Goal: Task Accomplishment & Management: Complete application form

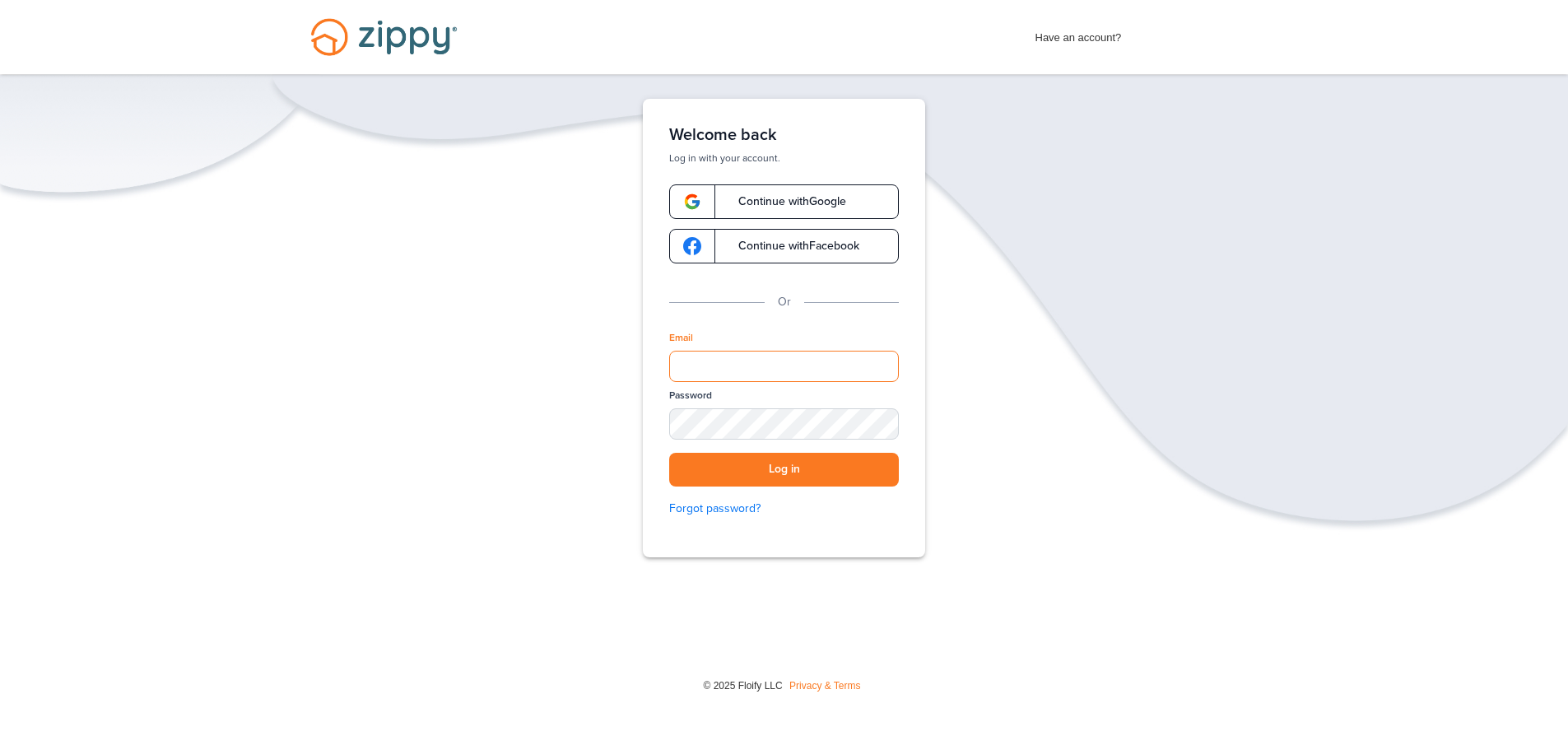
click at [803, 362] on input "Email" at bounding box center [784, 367] width 230 height 32
type input "**********"
click at [826, 471] on button "Log in" at bounding box center [784, 469] width 230 height 34
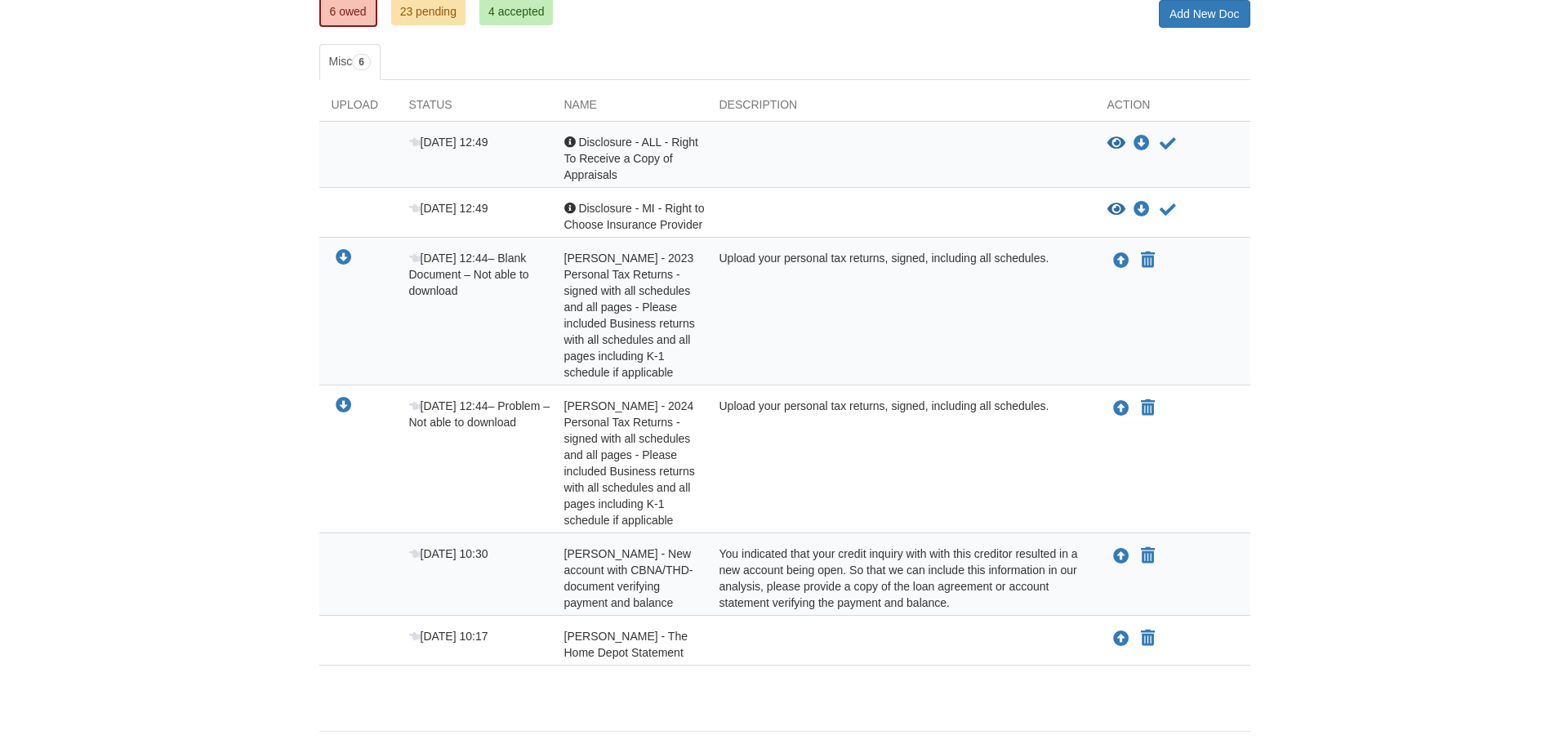
scroll to position [244, 0]
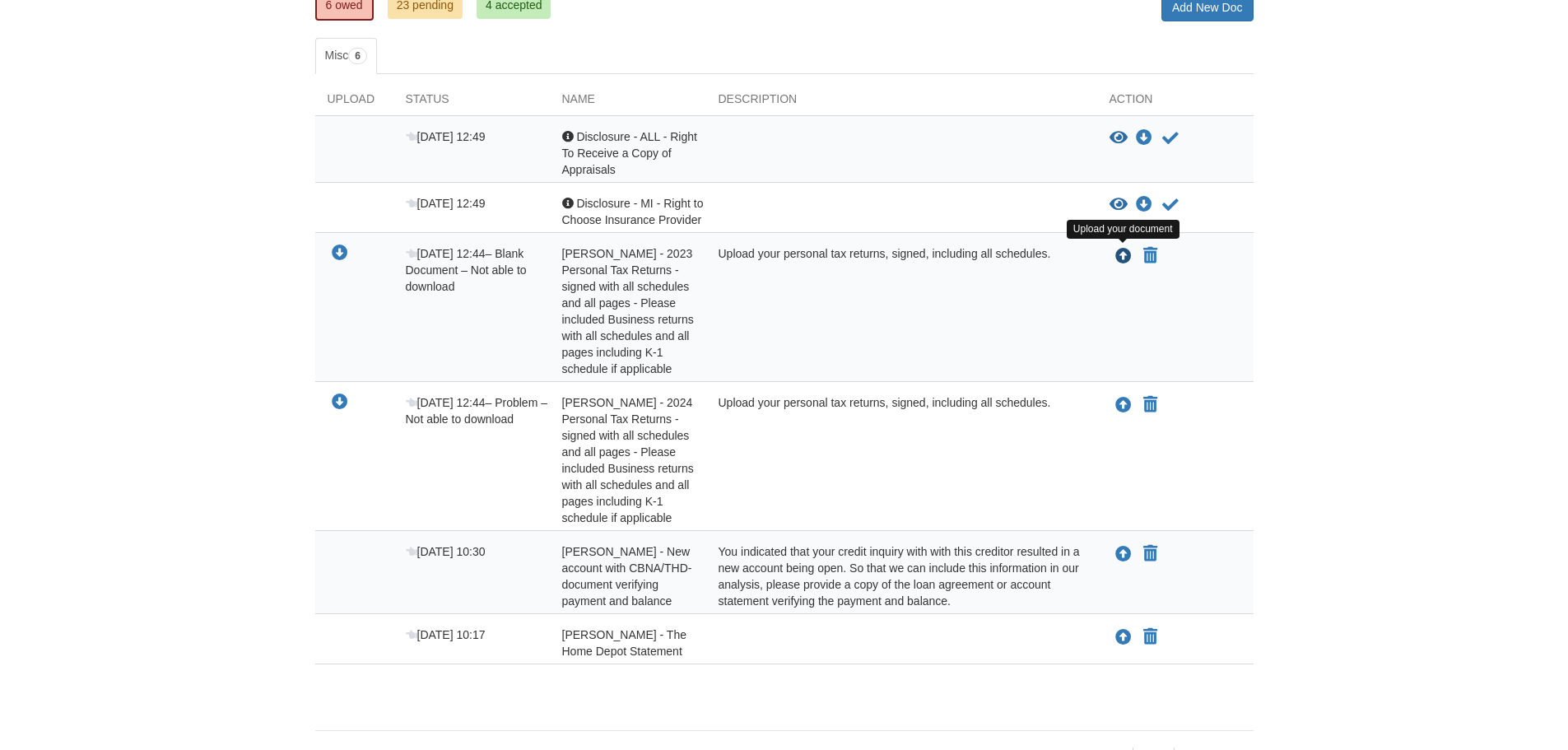
click at [1123, 258] on icon "Upload Tonya Brown - 2023 Personal Tax Returns - signed with all schedules and …" at bounding box center [1123, 256] width 17 height 17
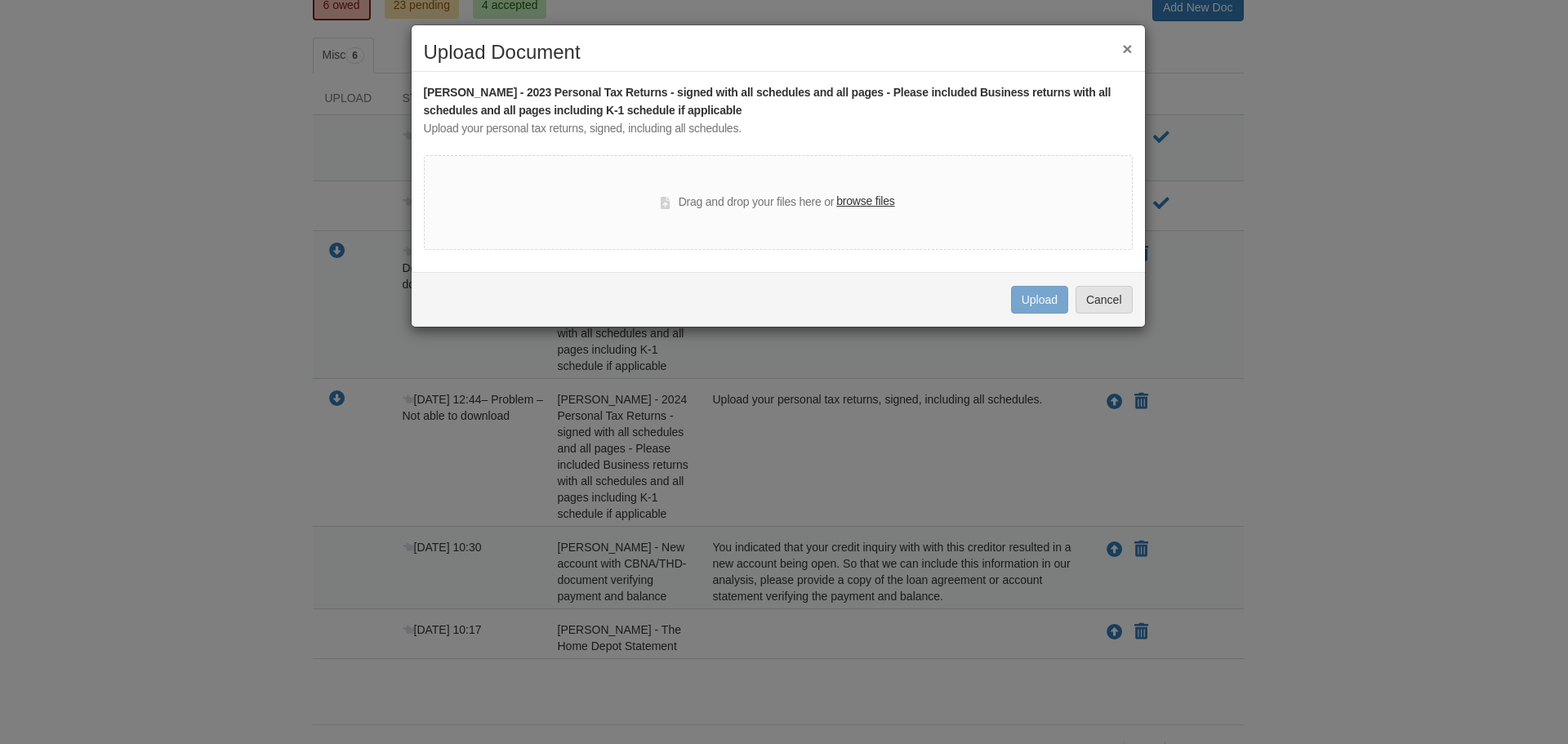
click at [871, 198] on label "browse files" at bounding box center [865, 201] width 58 height 18
click at [0, 0] on input "browse files" at bounding box center [0, 0] width 0 height 0
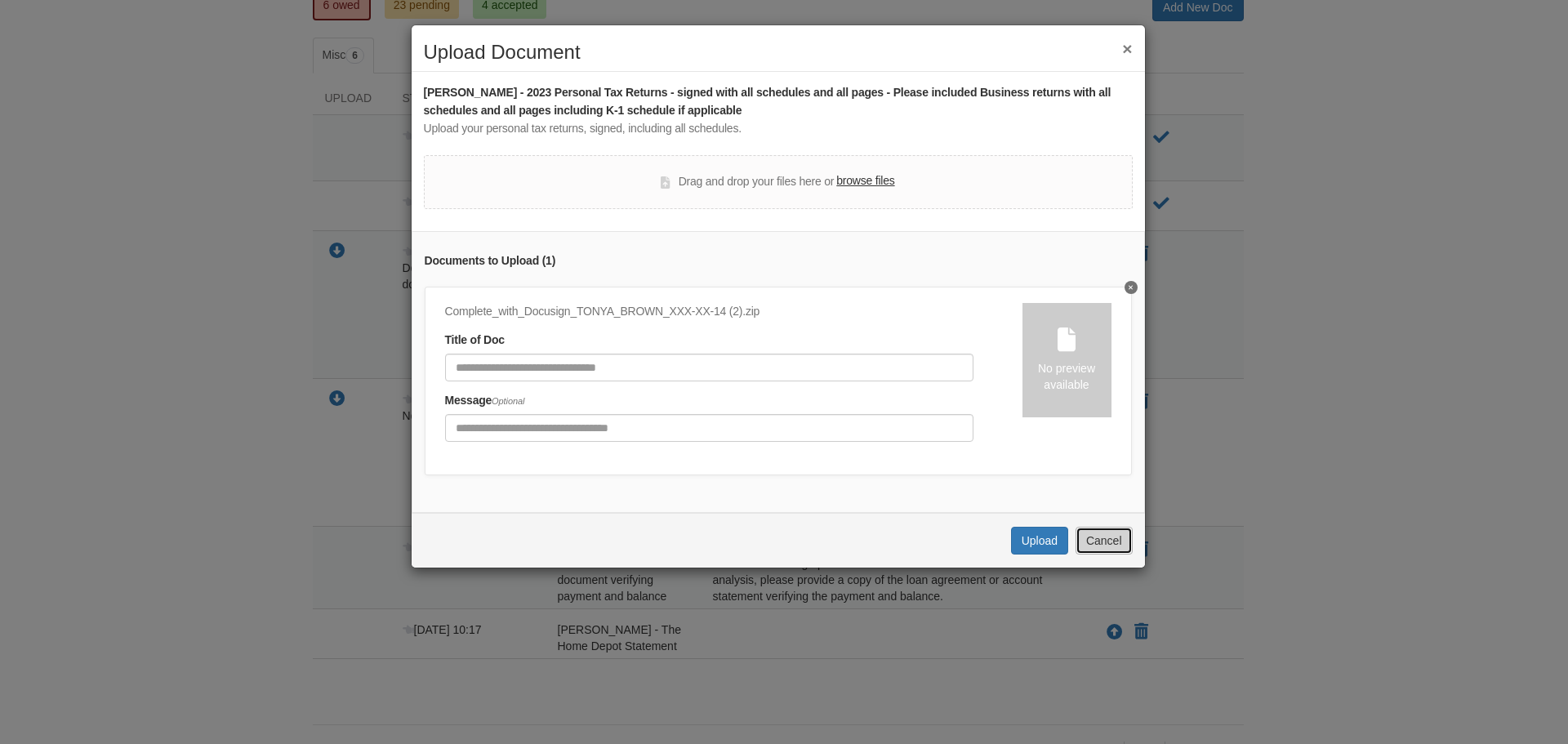
click at [1100, 554] on button "Cancel" at bounding box center [1104, 541] width 57 height 27
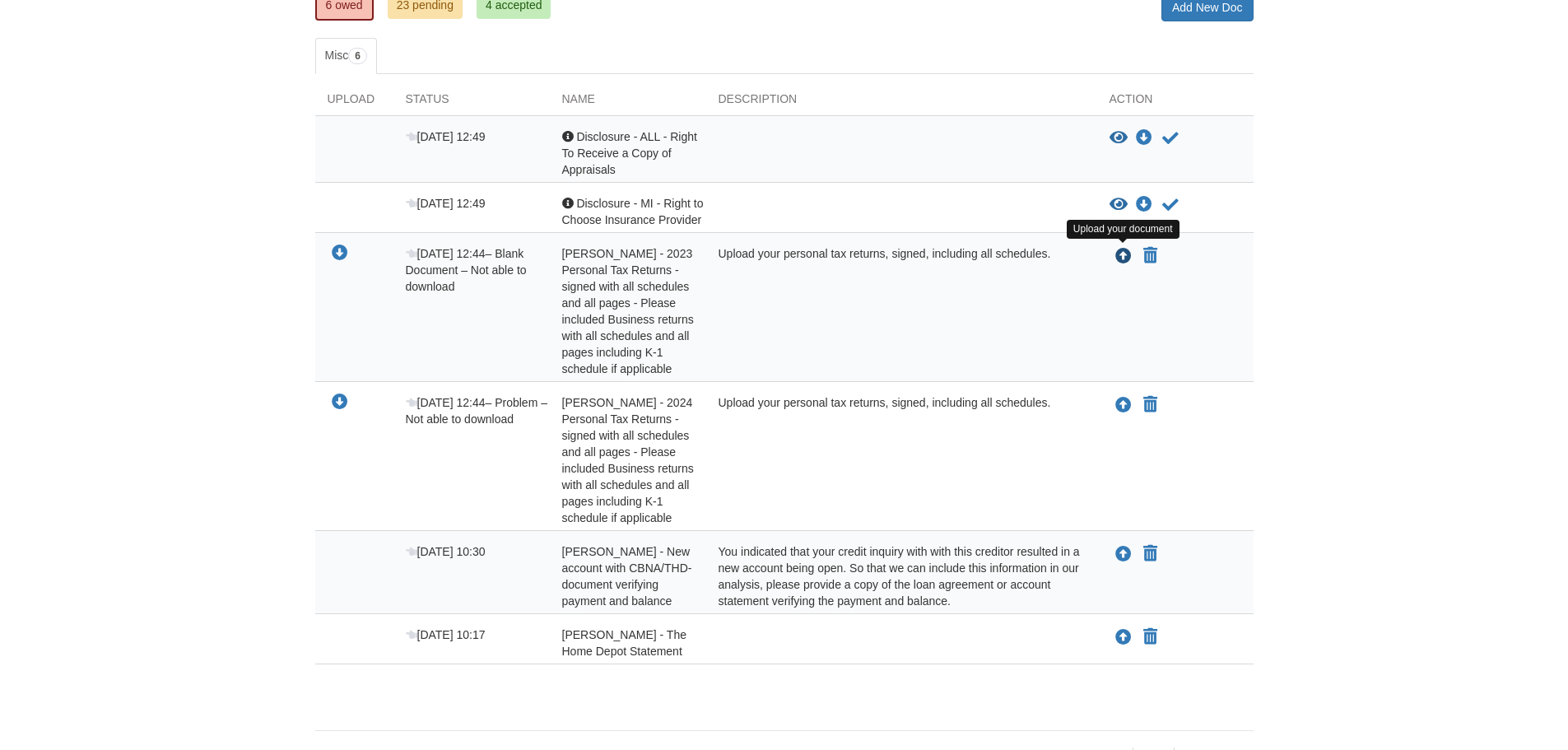
click at [1126, 258] on icon "Upload Tonya Brown - 2023 Personal Tax Returns - signed with all schedules and …" at bounding box center [1123, 256] width 17 height 17
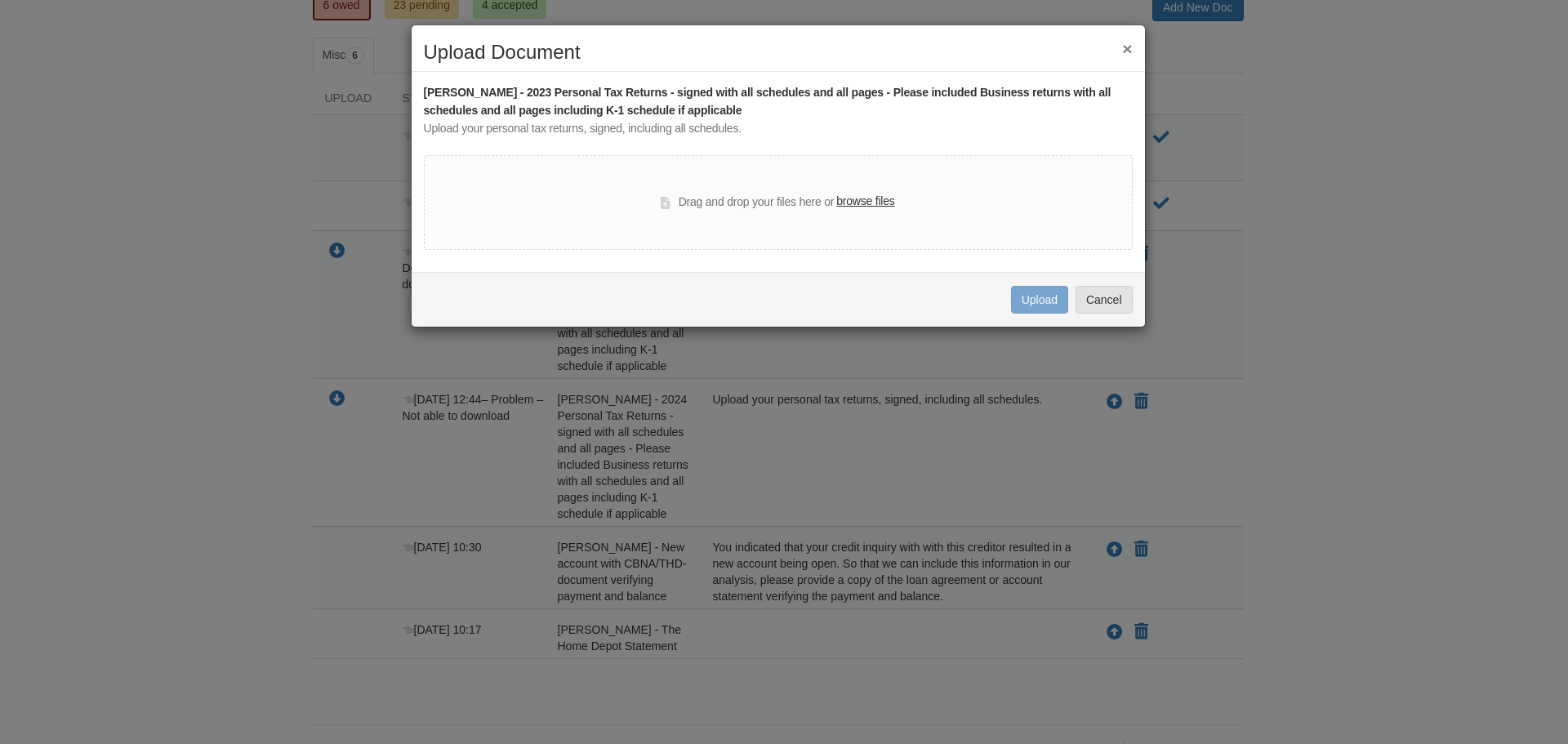
click at [865, 205] on label "browse files" at bounding box center [865, 201] width 58 height 18
click at [0, 0] on input "browse files" at bounding box center [0, 0] width 0 height 0
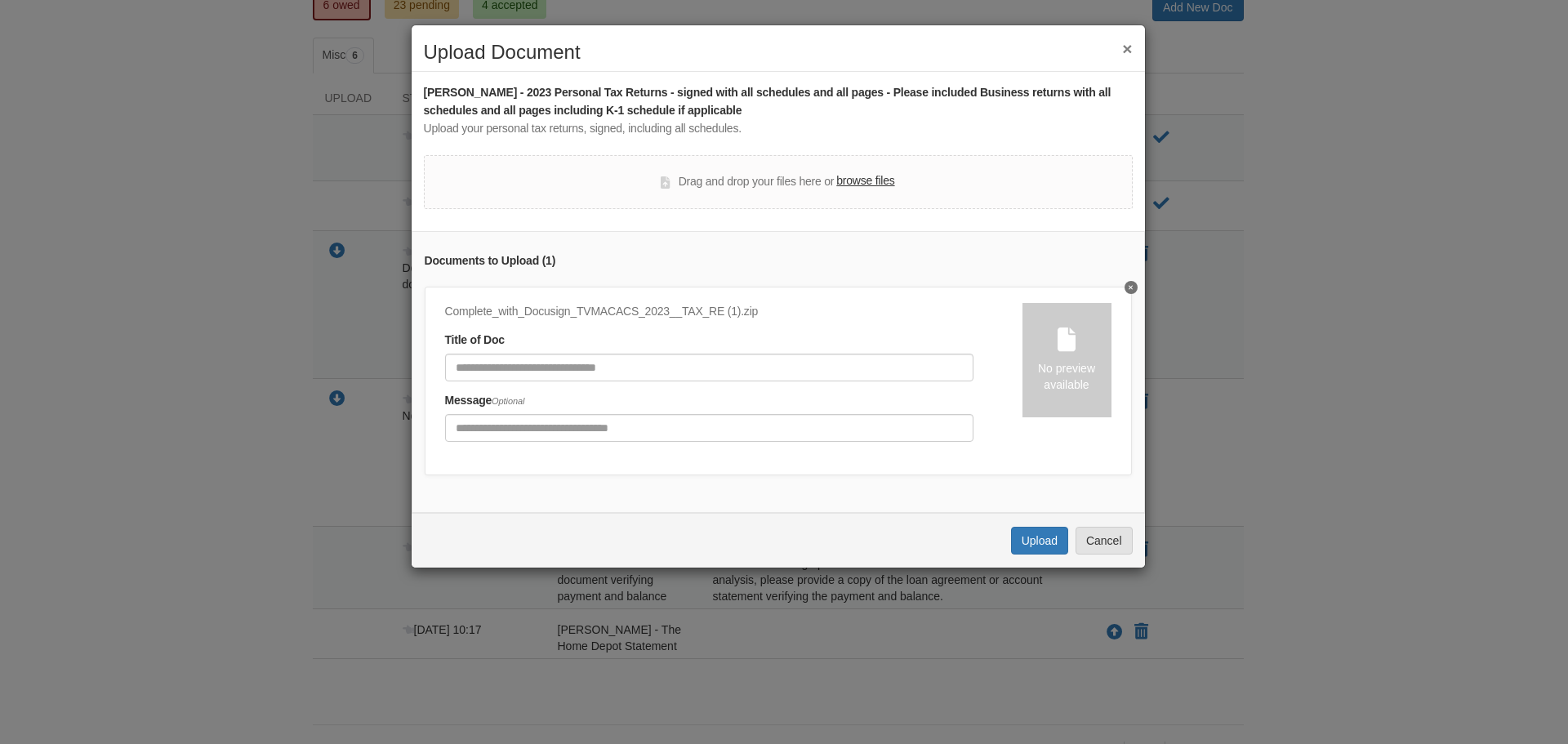
click at [1063, 358] on div "No preview available" at bounding box center [1066, 360] width 89 height 114
drag, startPoint x: 502, startPoint y: 87, endPoint x: 645, endPoint y: 72, distance: 143.8
click at [645, 72] on div "Tonya Brown - 2023 Personal Tax Returns - signed with all schedules and all pag…" at bounding box center [779, 291] width 734 height 441
copy div "2023 Personal Tax Returns"
paste input "**********"
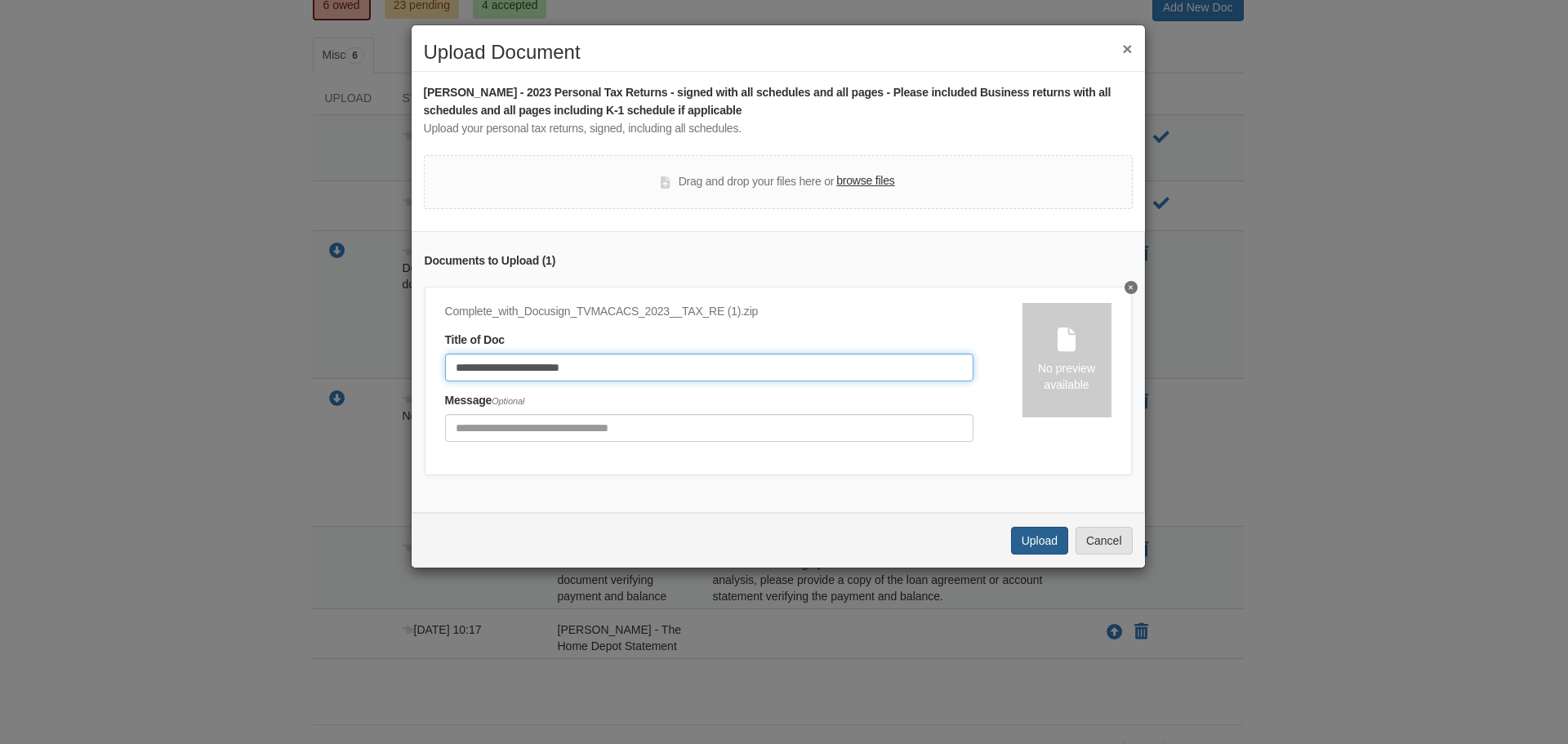
type input "**********"
click at [1043, 552] on button "Upload" at bounding box center [1040, 541] width 57 height 27
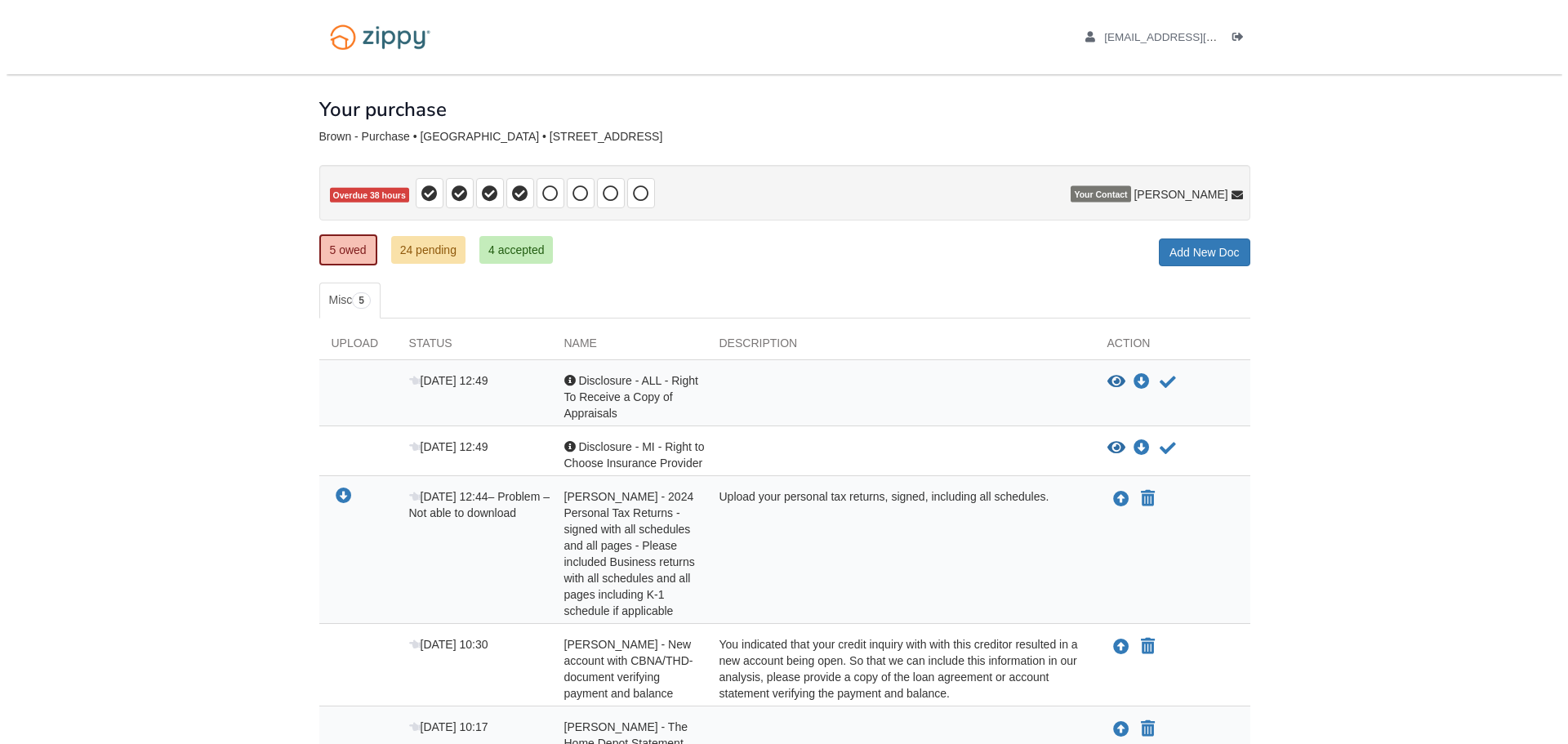
scroll to position [144, 0]
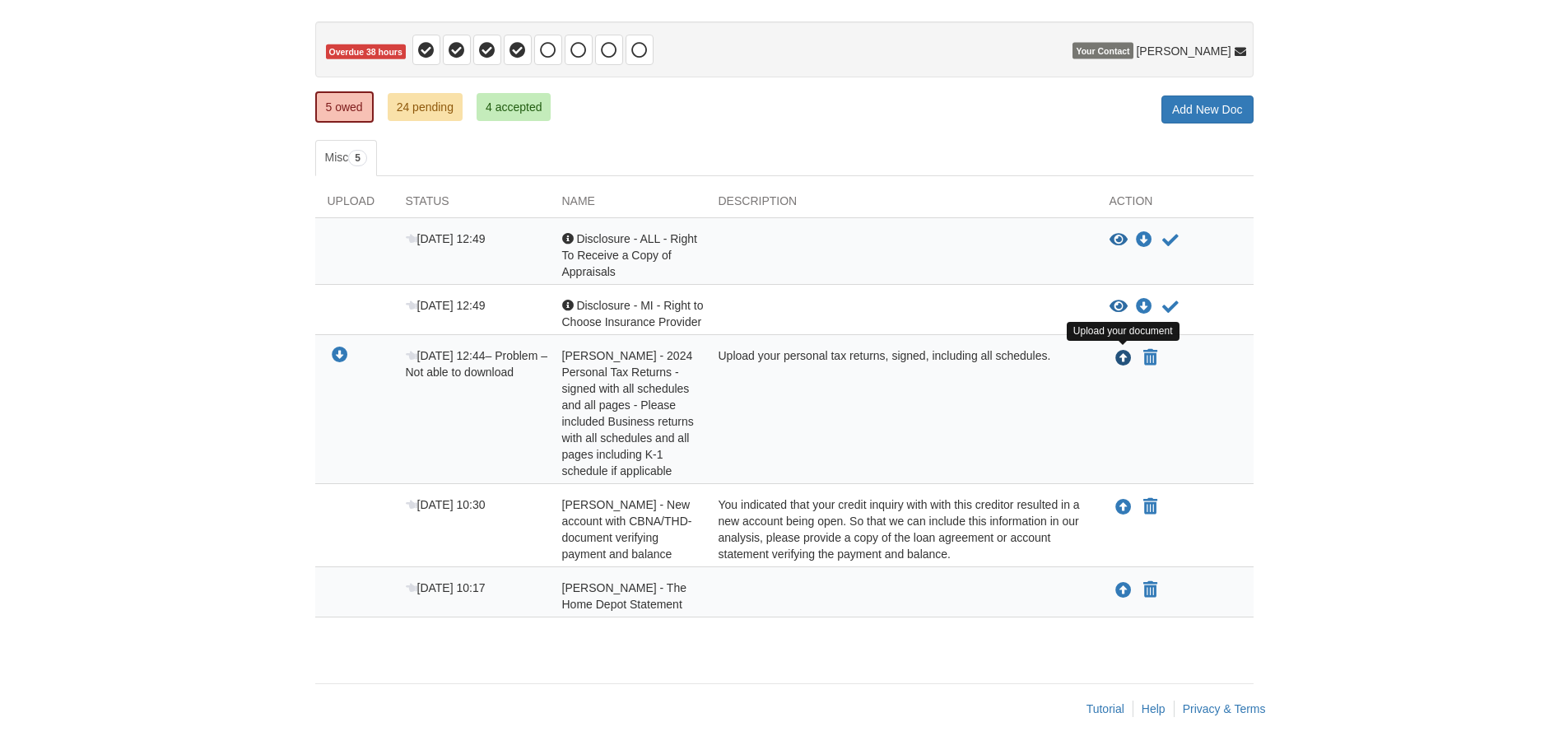
click at [1124, 358] on icon "Upload Tonya Brown - 2024 Personal Tax Returns - signed with all schedules and …" at bounding box center [1123, 359] width 17 height 17
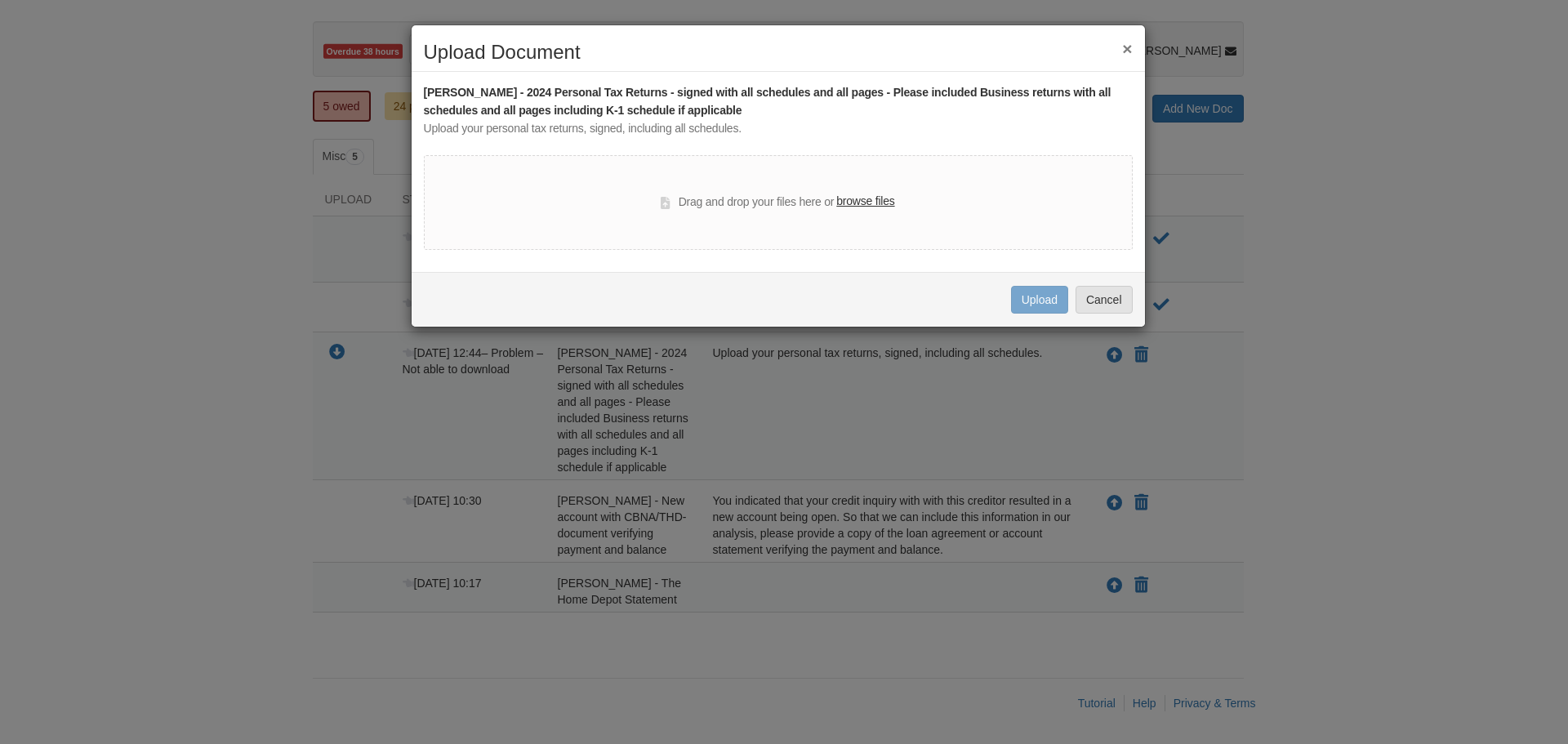
click at [874, 203] on label "browse files" at bounding box center [865, 201] width 58 height 18
click at [0, 0] on input "browse files" at bounding box center [0, 0] width 0 height 0
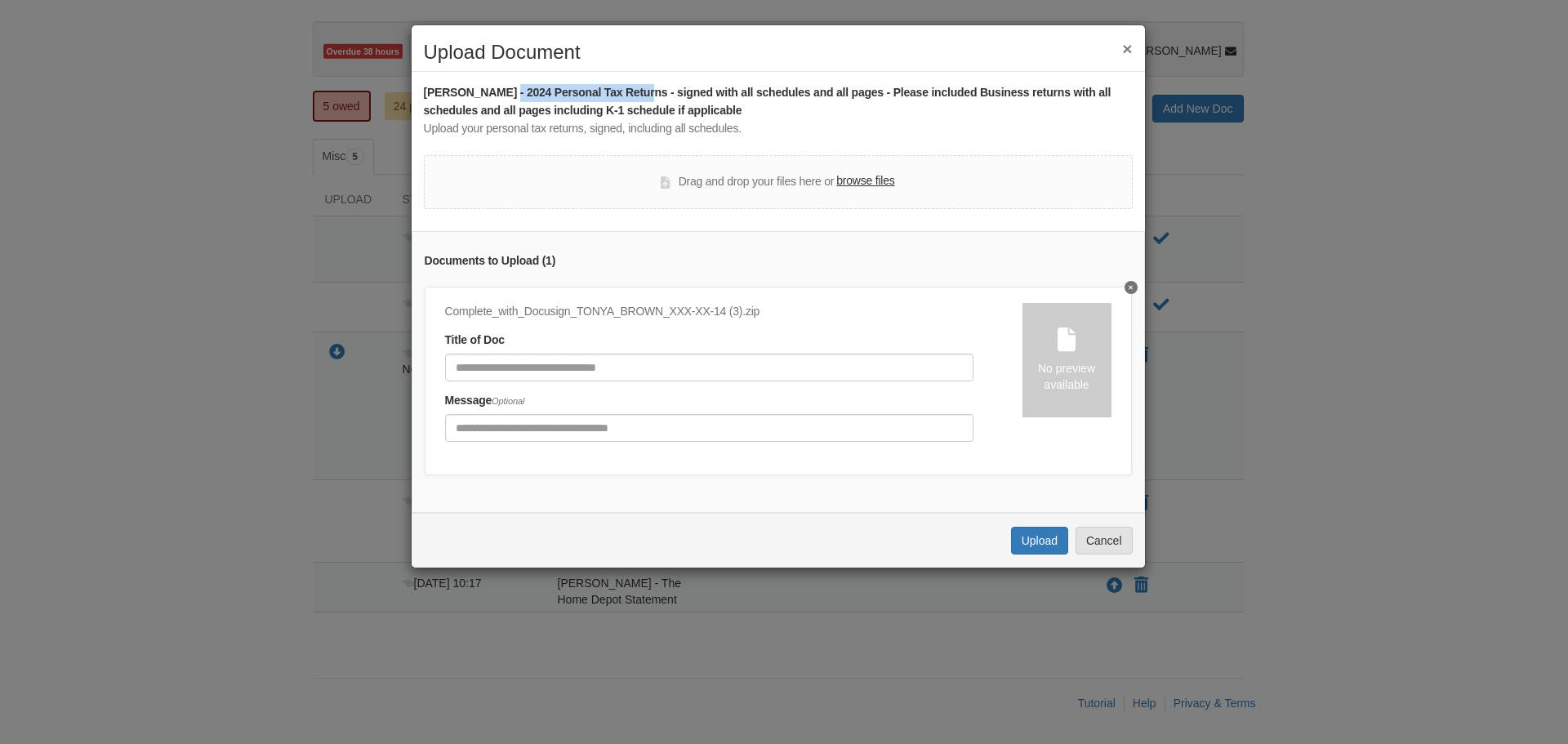
drag, startPoint x: 504, startPoint y: 93, endPoint x: 644, endPoint y: 84, distance: 140.3
click at [644, 84] on div "Tonya Brown - 2024 Personal Tax Returns - signed with all schedules and all pag…" at bounding box center [778, 102] width 709 height 36
copy div "2024 Personal Tax Returns"
paste input "**********"
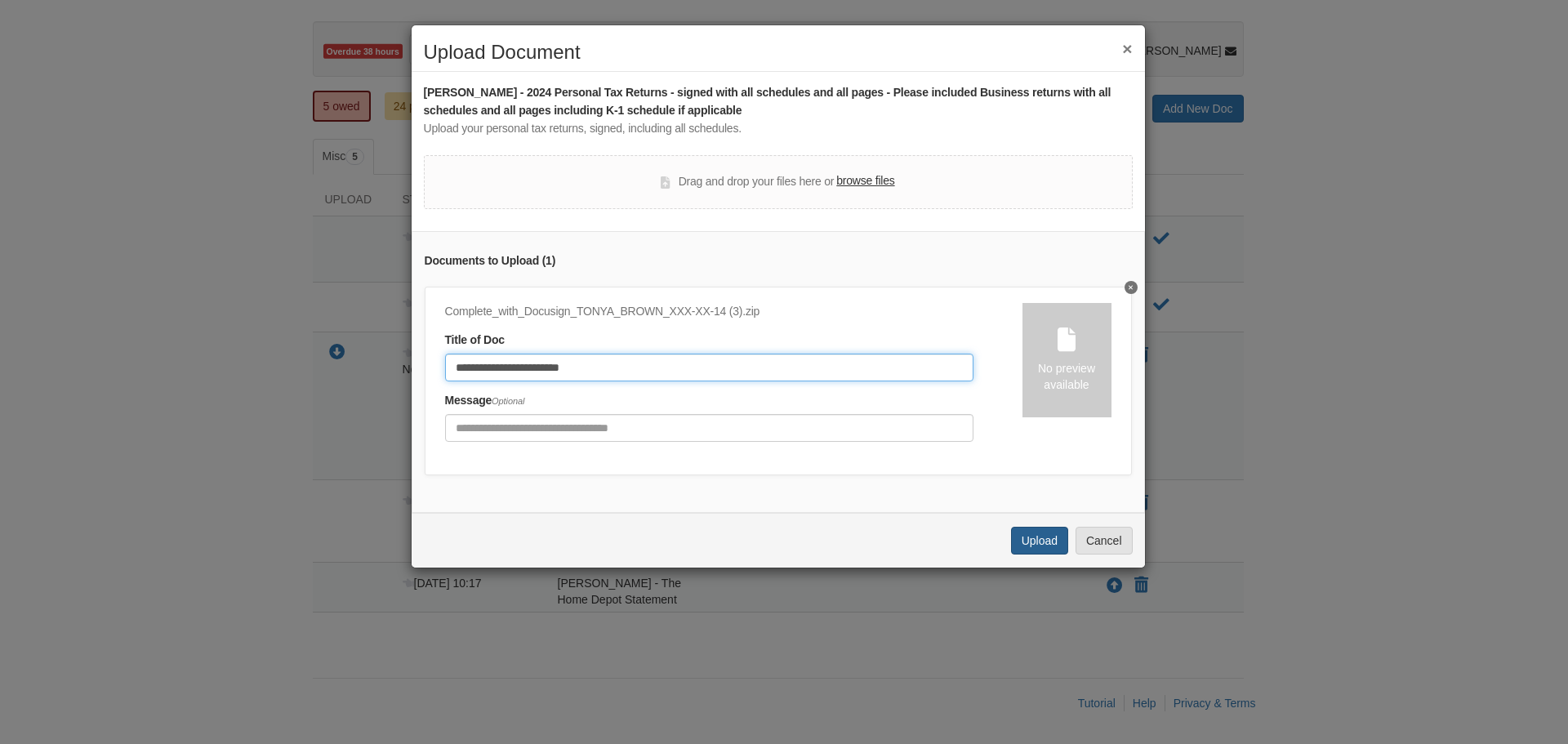
type input "**********"
click at [1048, 547] on button "Upload" at bounding box center [1040, 541] width 57 height 27
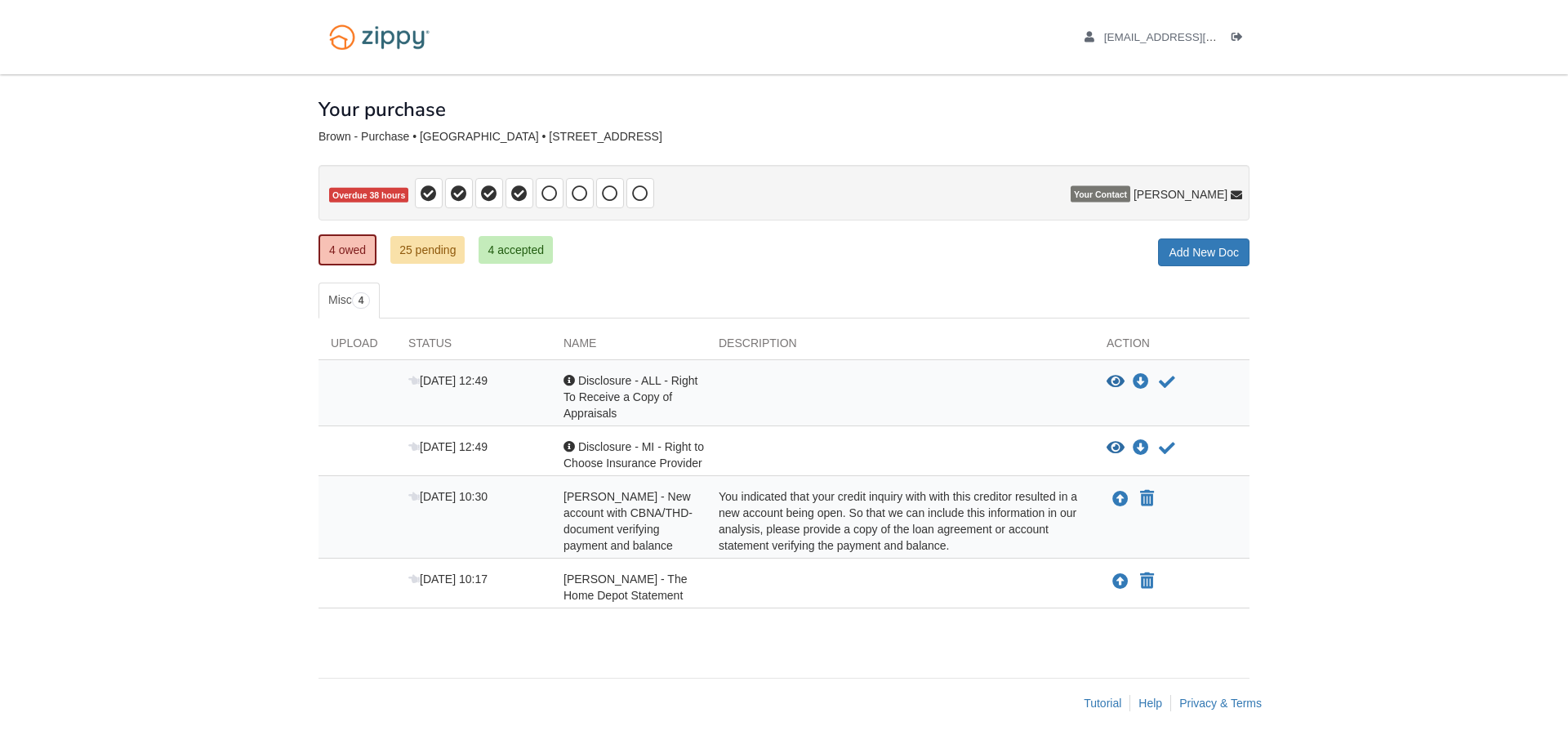
click at [907, 546] on div "You indicated that your credit inquiry with with this creditor resulted in a ne…" at bounding box center [900, 520] width 388 height 66
click at [1207, 253] on link "Add New Doc" at bounding box center [1204, 252] width 92 height 27
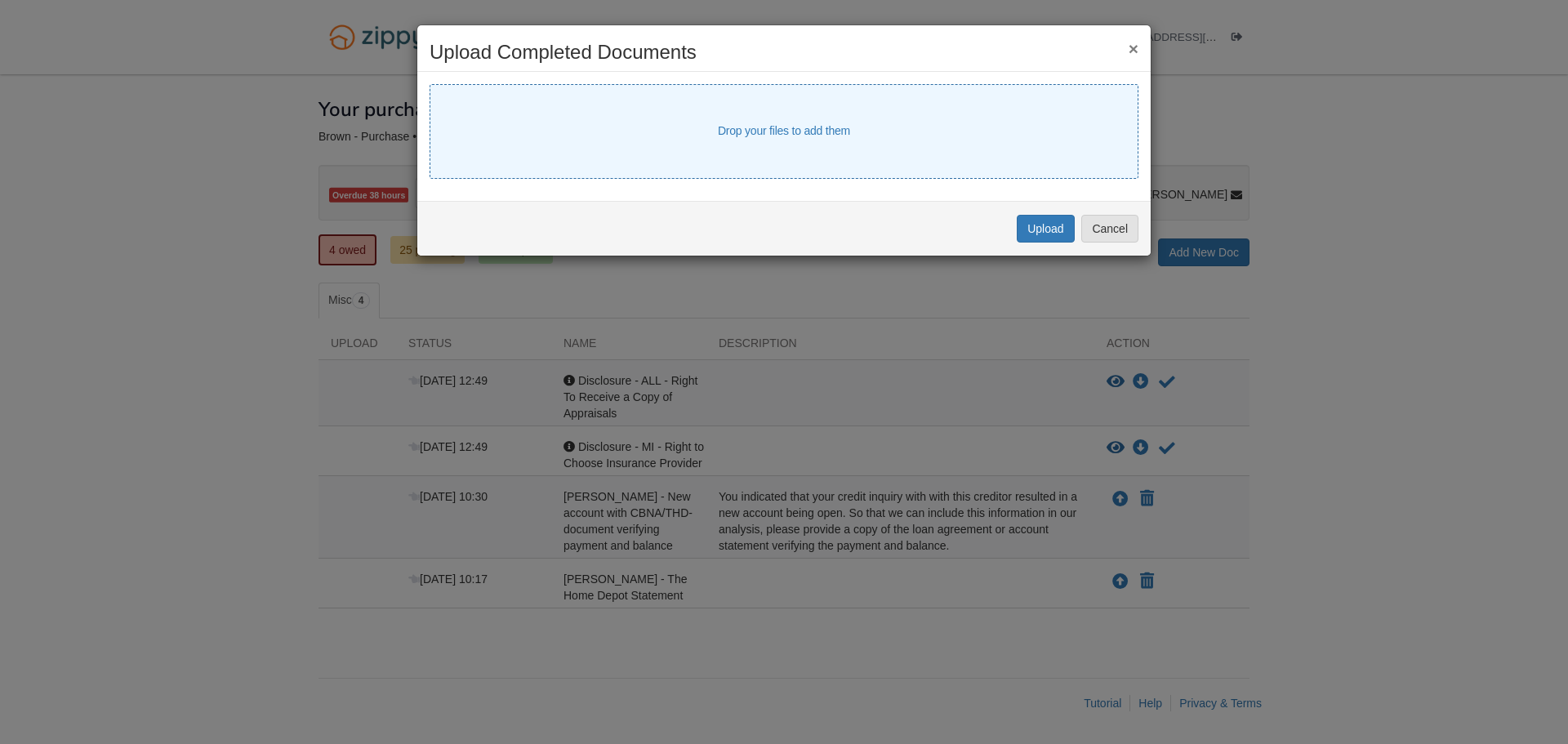
select select "****"
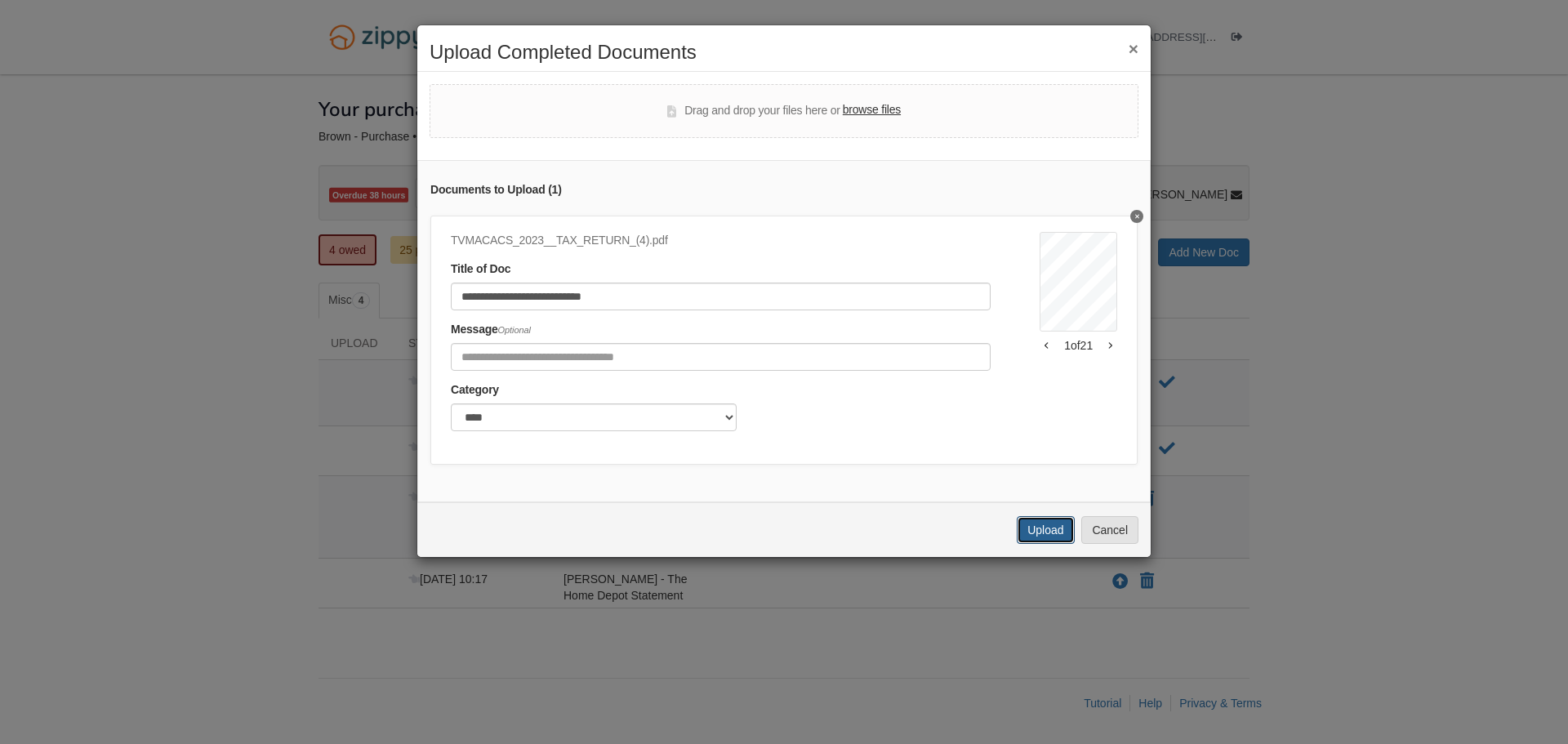
click at [1061, 544] on button "Upload" at bounding box center [1045, 530] width 57 height 27
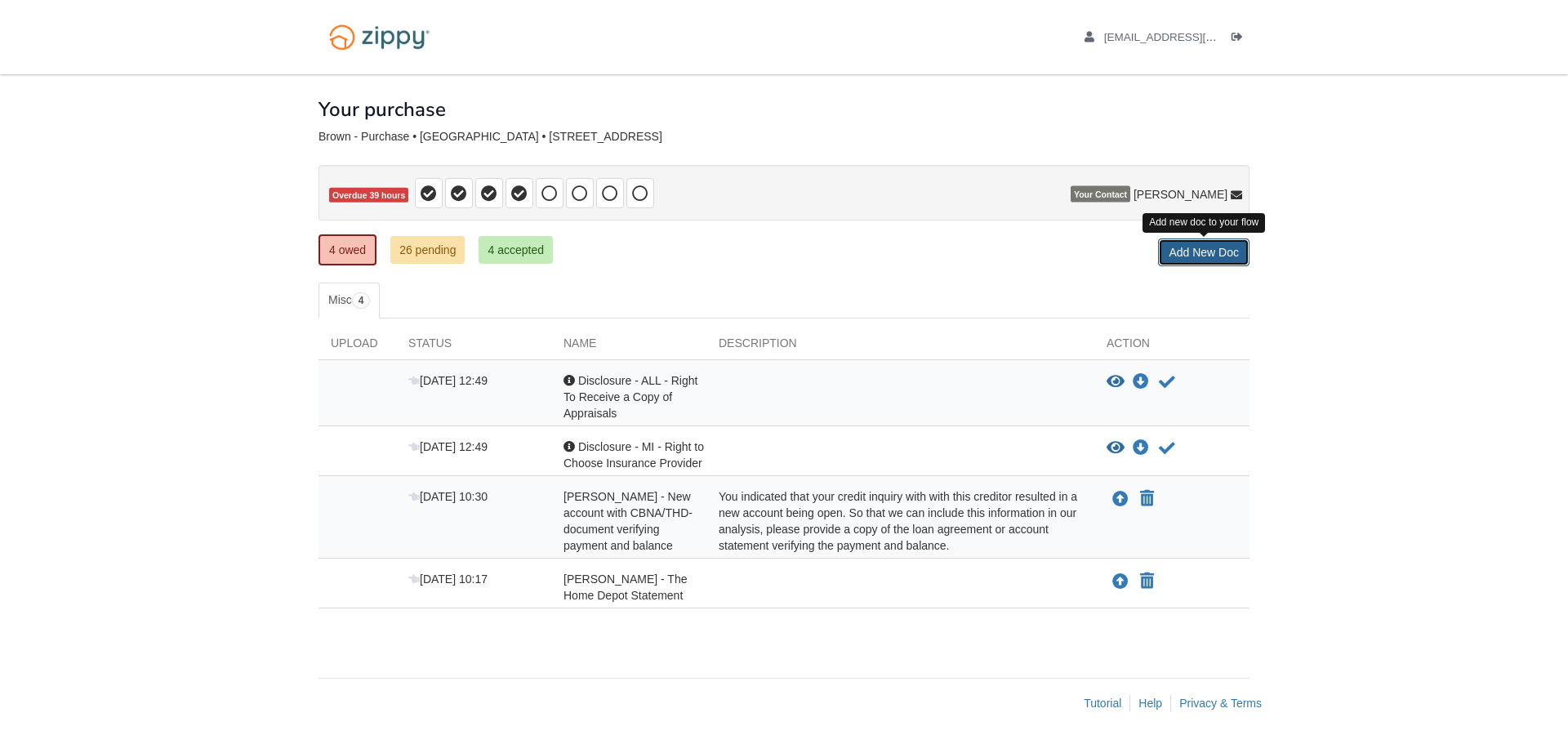
click at [1229, 251] on link "Add New Doc" at bounding box center [1204, 252] width 92 height 27
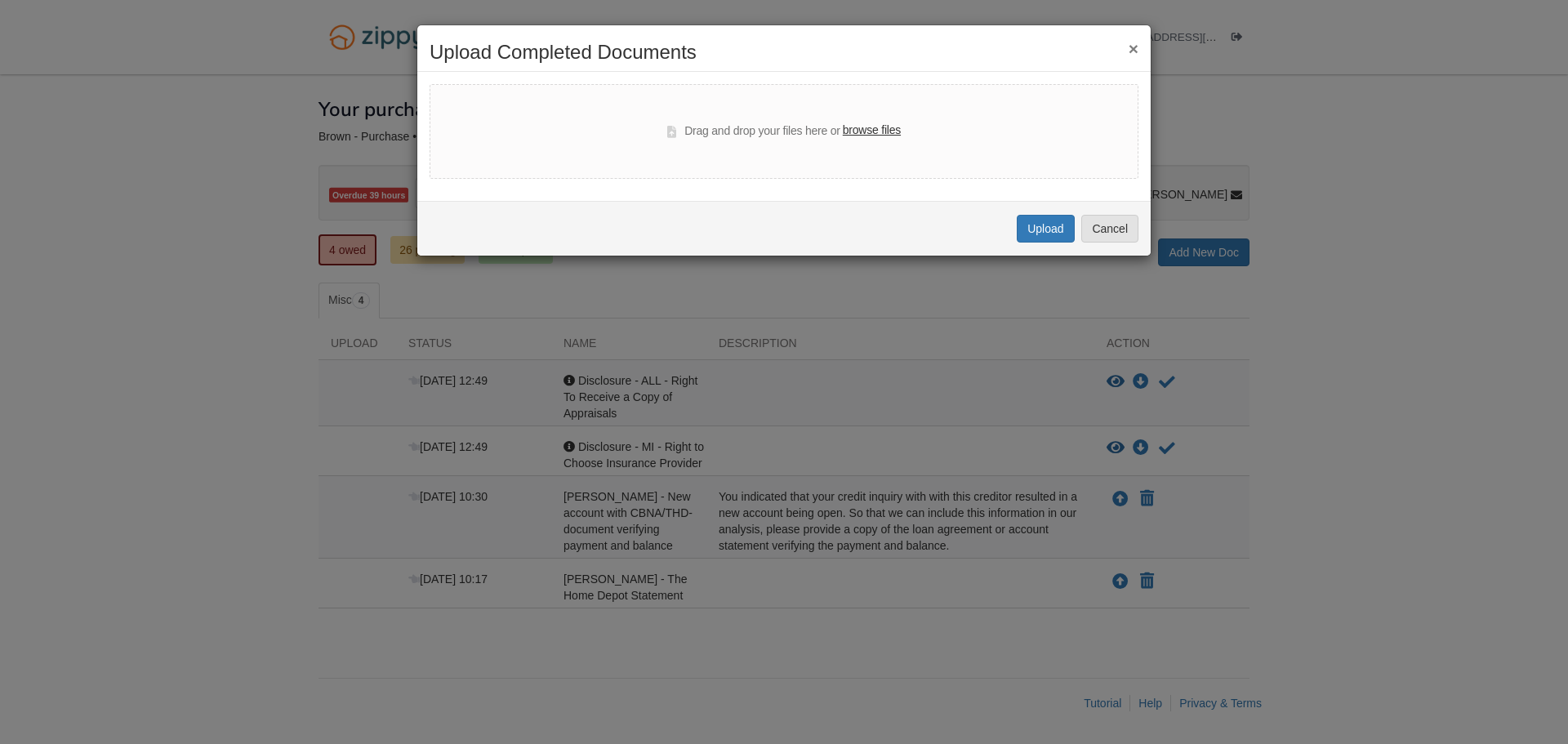
click at [878, 132] on label "browse files" at bounding box center [872, 130] width 58 height 18
click at [0, 0] on input "browse files" at bounding box center [0, 0] width 0 height 0
click at [1108, 238] on button "Cancel" at bounding box center [1109, 229] width 57 height 27
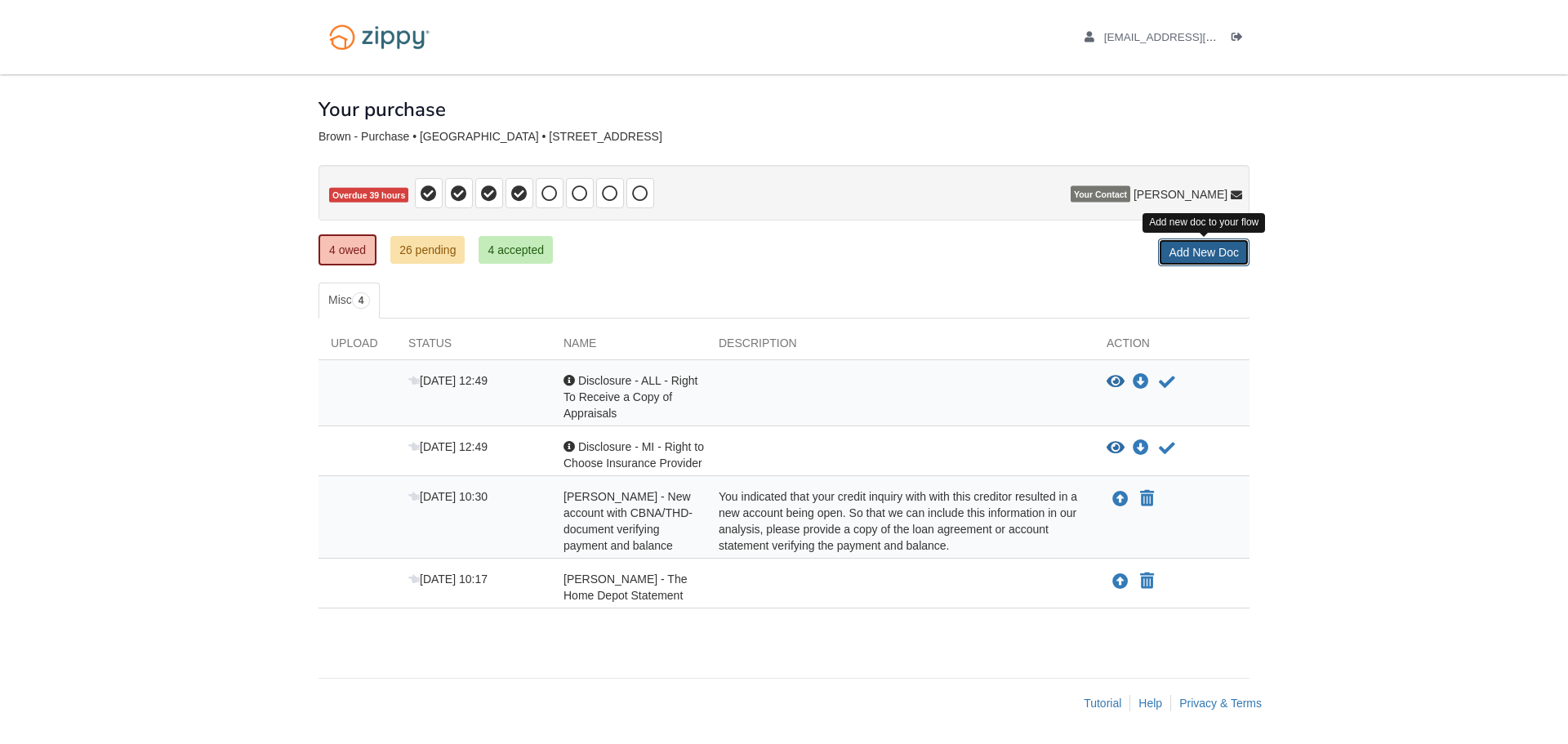
click at [1203, 249] on link "Add New Doc" at bounding box center [1204, 252] width 92 height 27
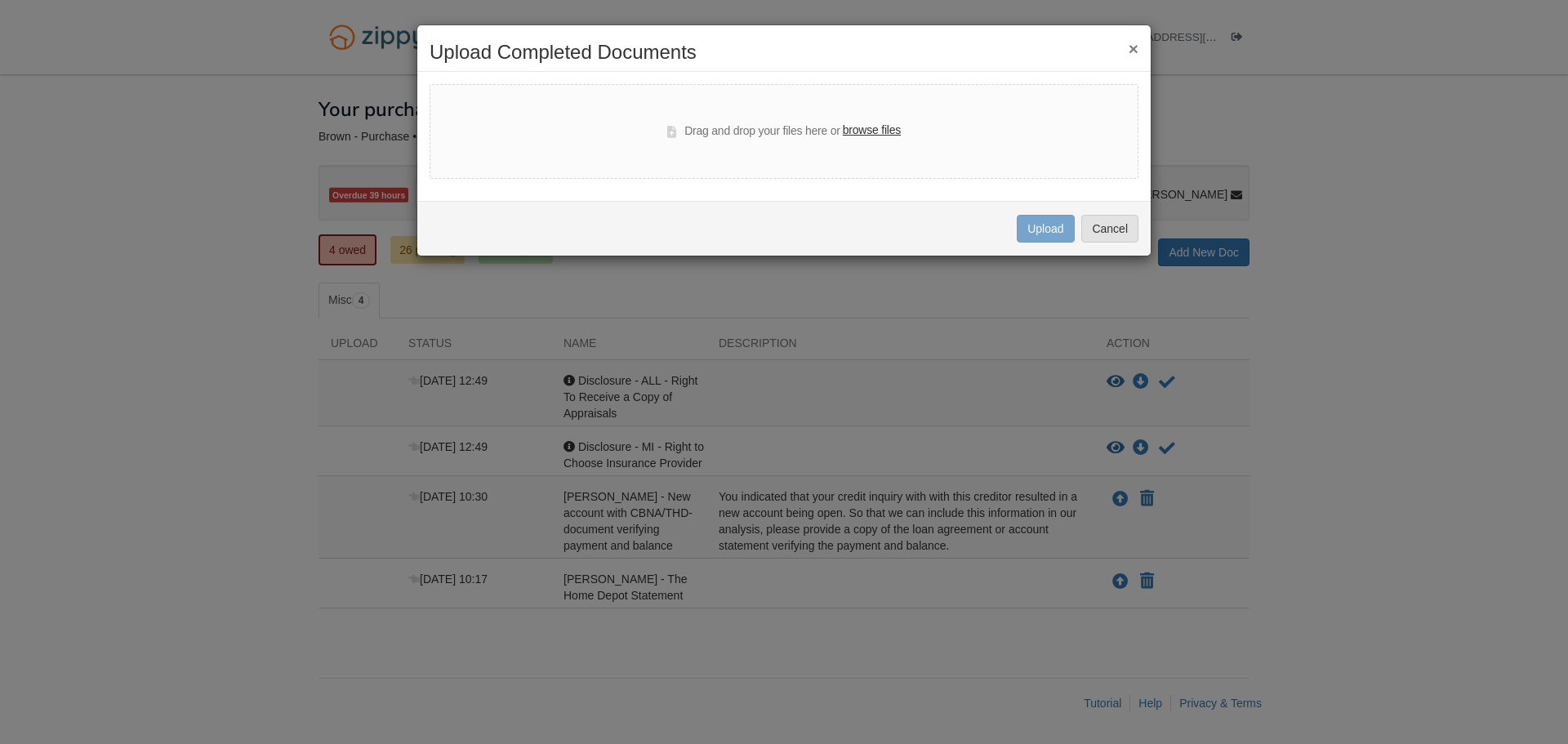
click at [869, 125] on label "browse files" at bounding box center [872, 130] width 58 height 18
click at [0, 0] on input "browse files" at bounding box center [0, 0] width 0 height 0
select select "****"
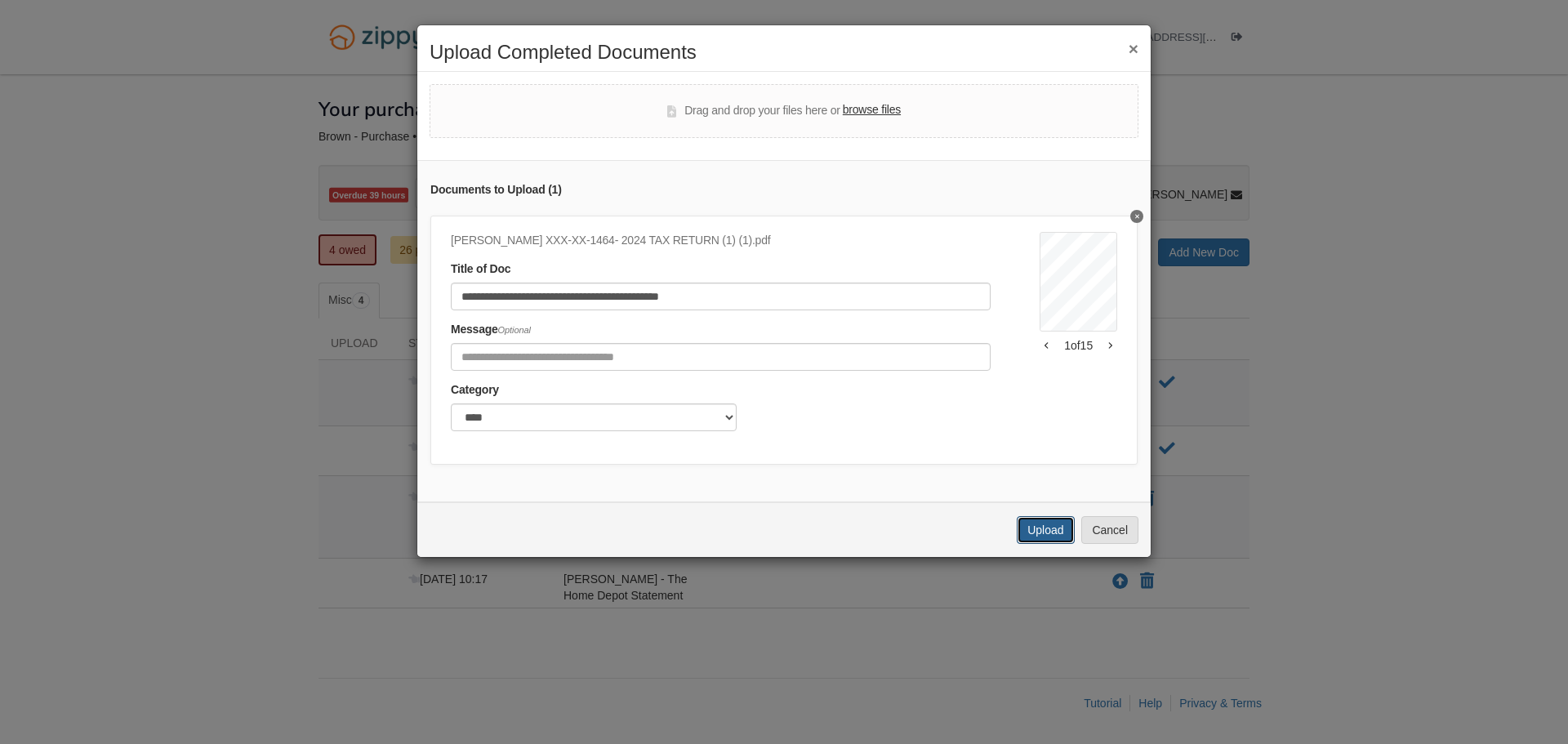
click at [1054, 543] on button "Upload" at bounding box center [1045, 530] width 57 height 27
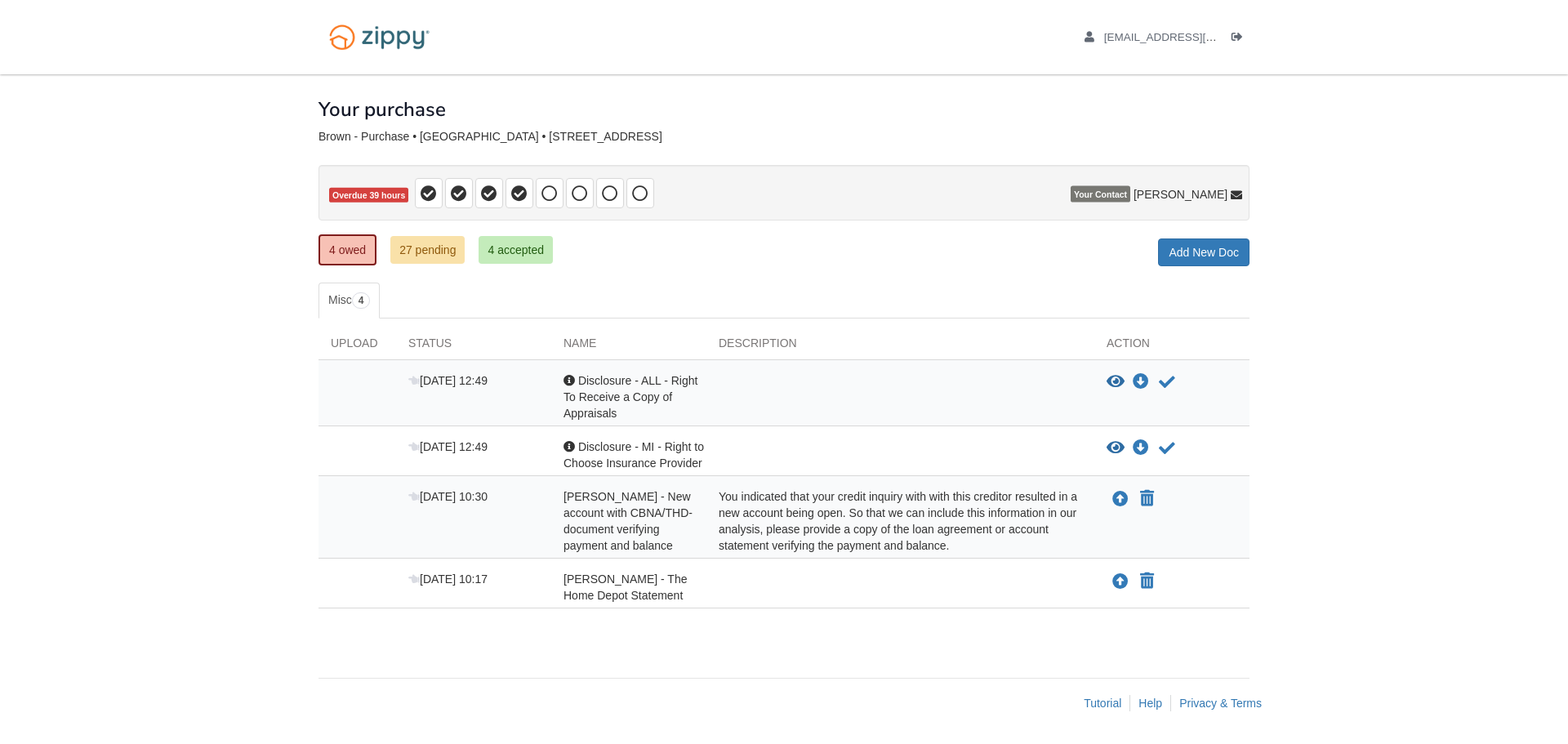
drag, startPoint x: 1413, startPoint y: 591, endPoint x: 1413, endPoint y: 601, distance: 10.0
click at [1413, 595] on body "tonyabr@umich.edu Logout" at bounding box center [784, 372] width 1568 height 744
click at [1237, 34] on icon "Log out" at bounding box center [1237, 38] width 12 height 12
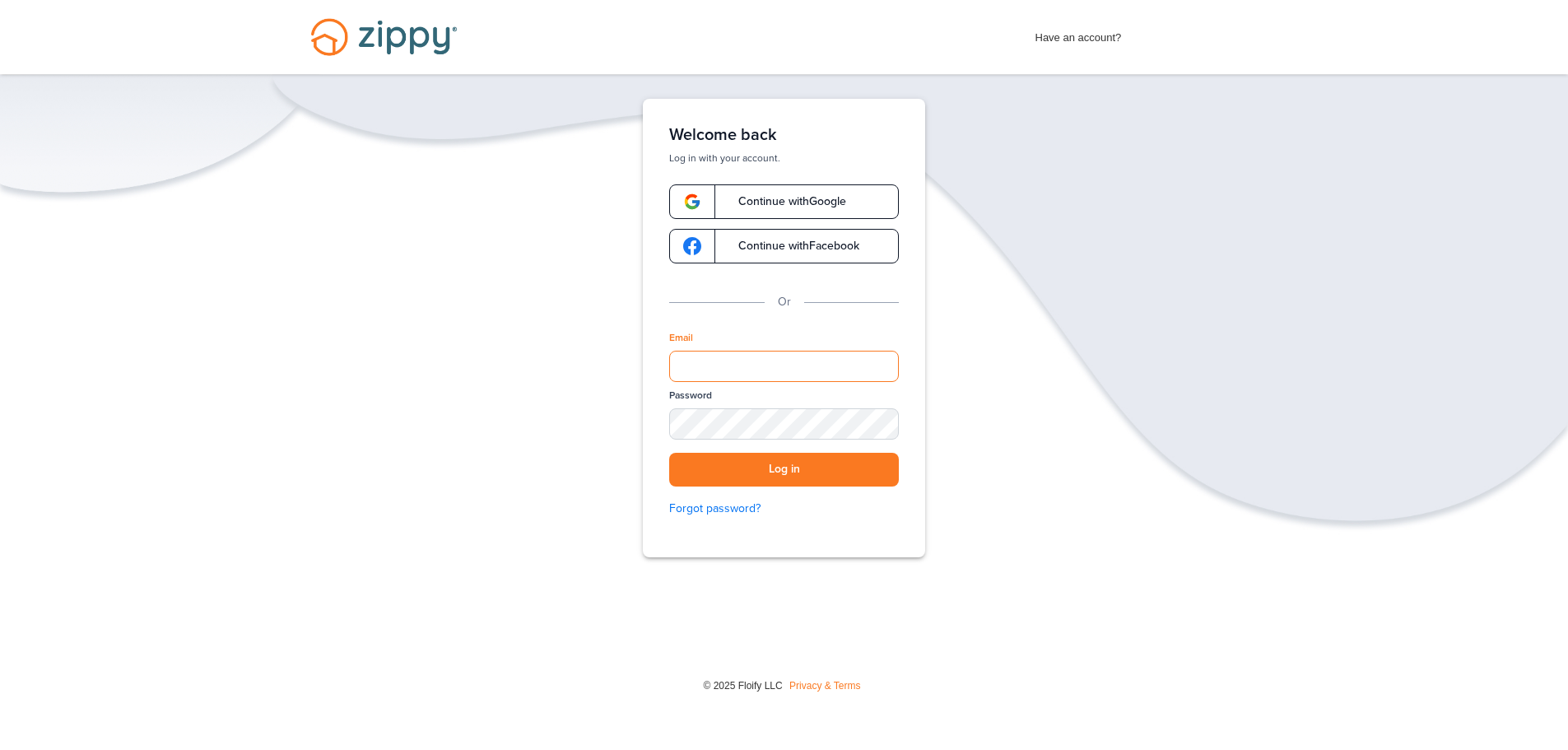
drag, startPoint x: 811, startPoint y: 361, endPoint x: 813, endPoint y: 375, distance: 14.1
click at [811, 361] on input "Email" at bounding box center [784, 367] width 230 height 32
type input "**********"
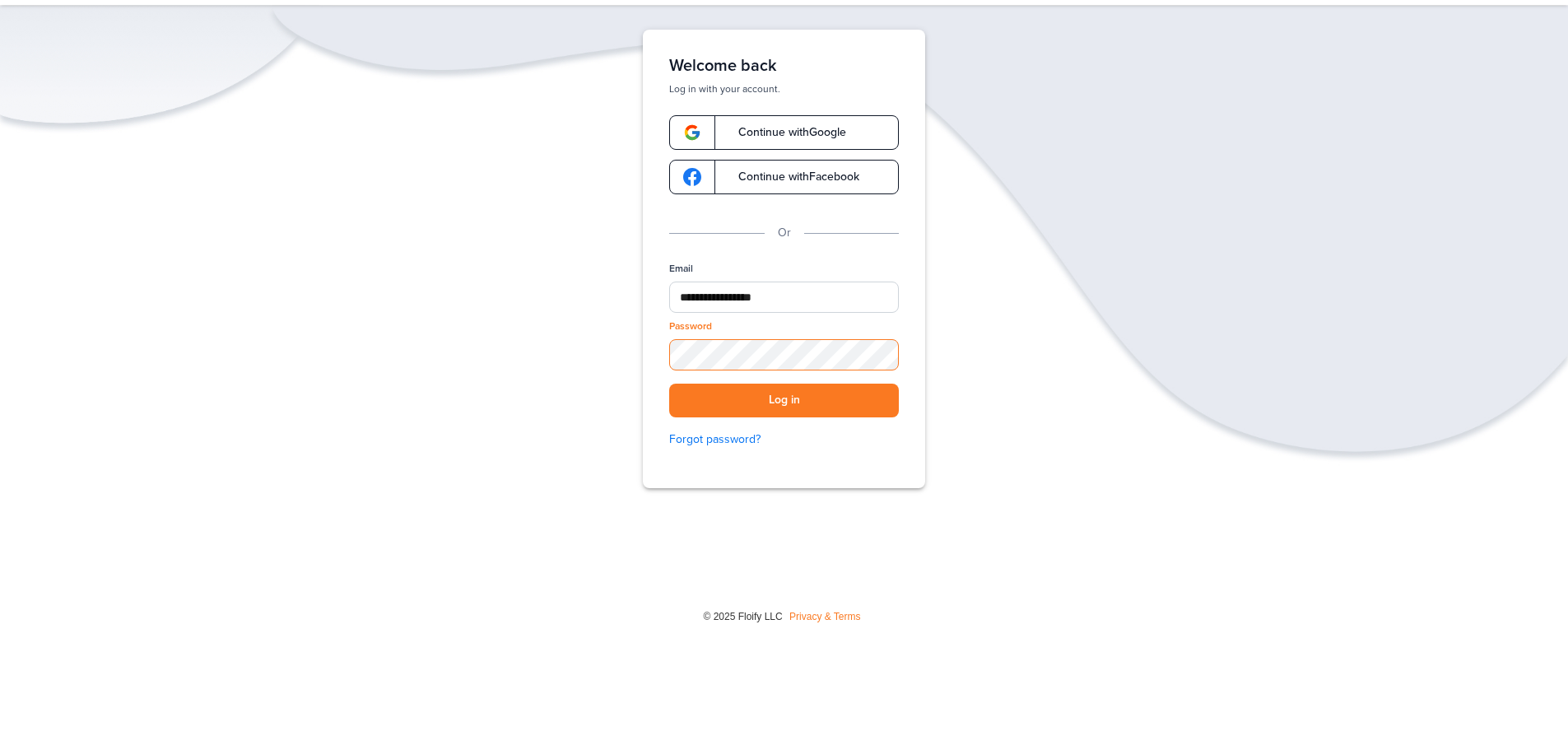
scroll to position [74, 0]
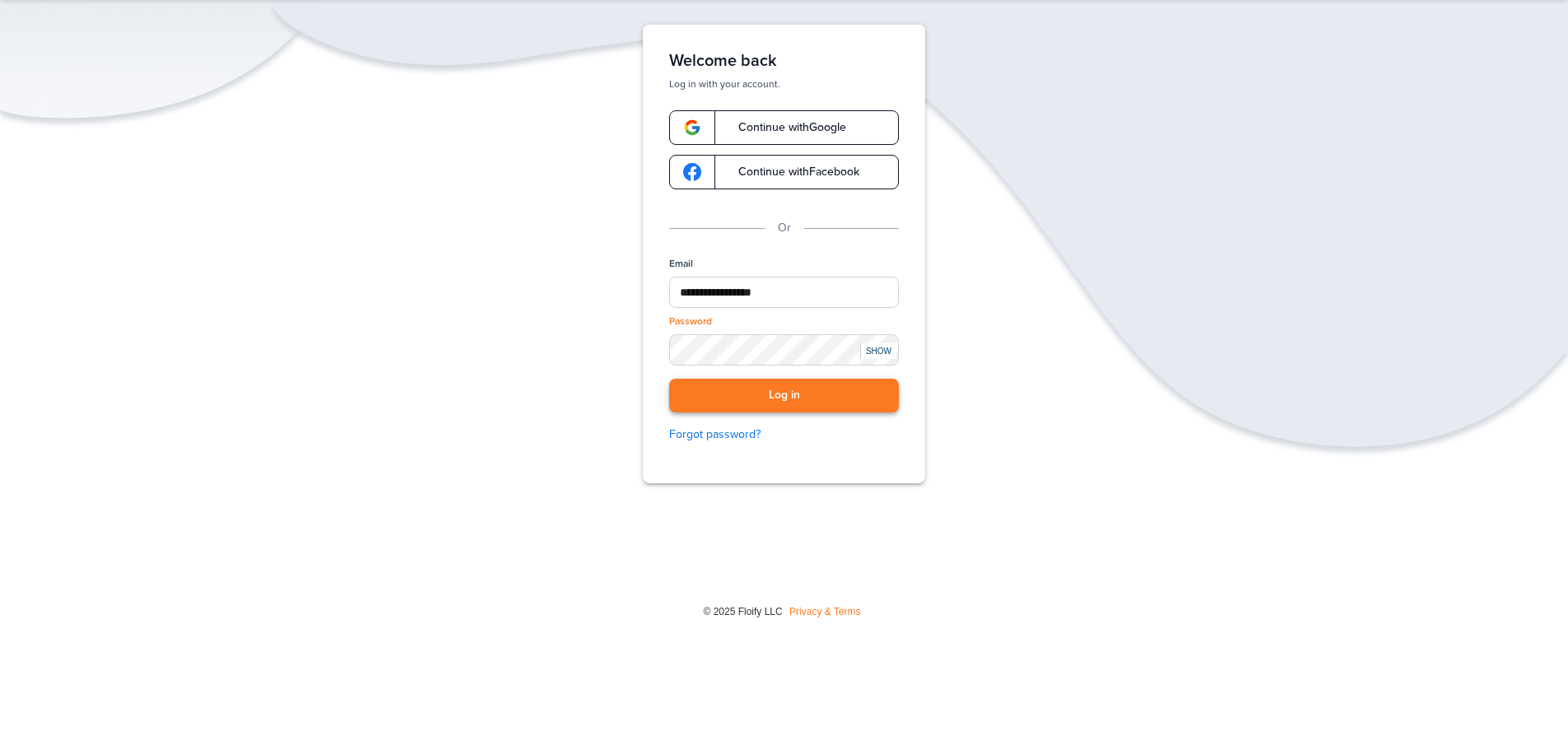
click at [854, 386] on button "Log in" at bounding box center [784, 395] width 230 height 34
click at [857, 391] on button "Log in" at bounding box center [784, 395] width 230 height 34
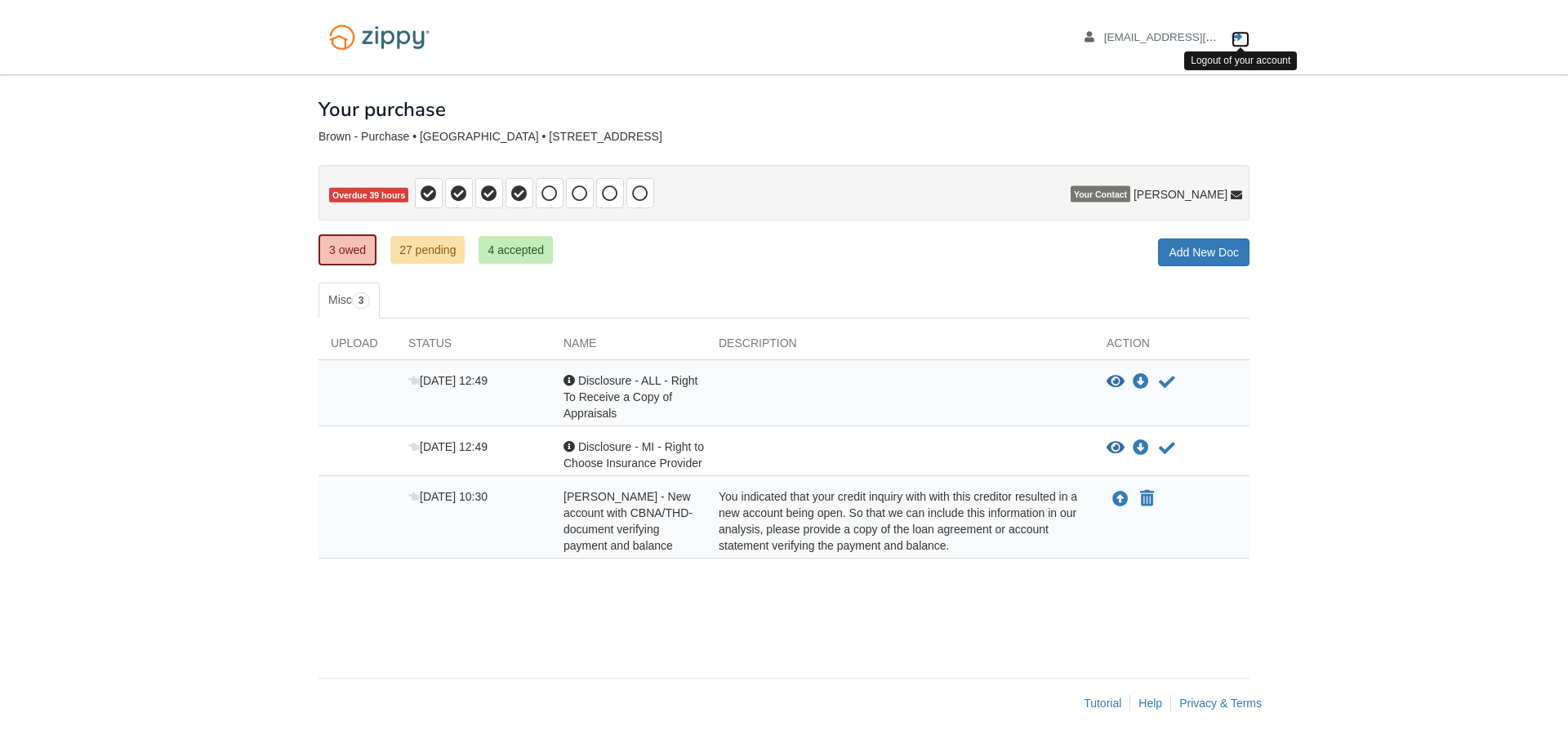
click at [1234, 39] on icon "Log out" at bounding box center [1237, 38] width 12 height 12
